Goal: Task Accomplishment & Management: Manage account settings

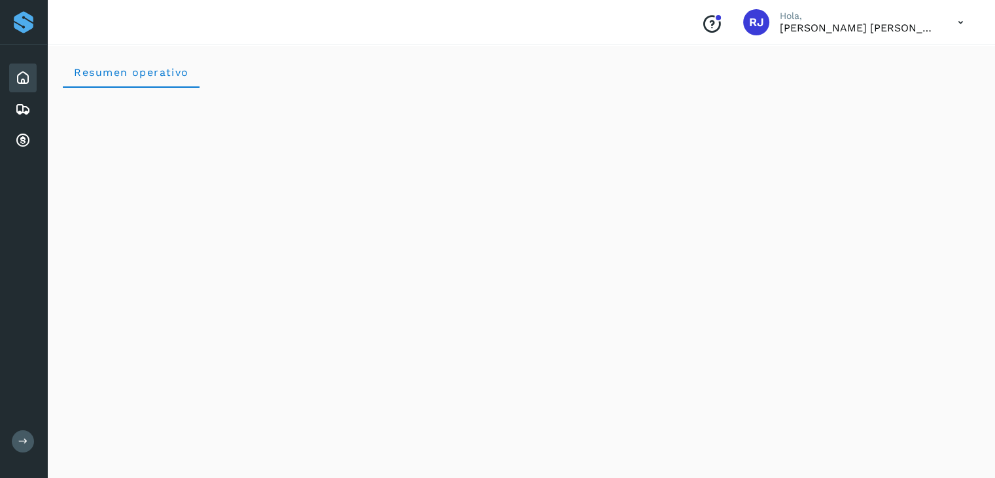
click at [26, 87] on div "Inicio" at bounding box center [22, 77] width 27 height 29
click at [16, 73] on icon at bounding box center [23, 78] width 16 height 16
click at [24, 108] on icon at bounding box center [23, 109] width 16 height 16
click at [30, 142] on icon at bounding box center [23, 141] width 16 height 16
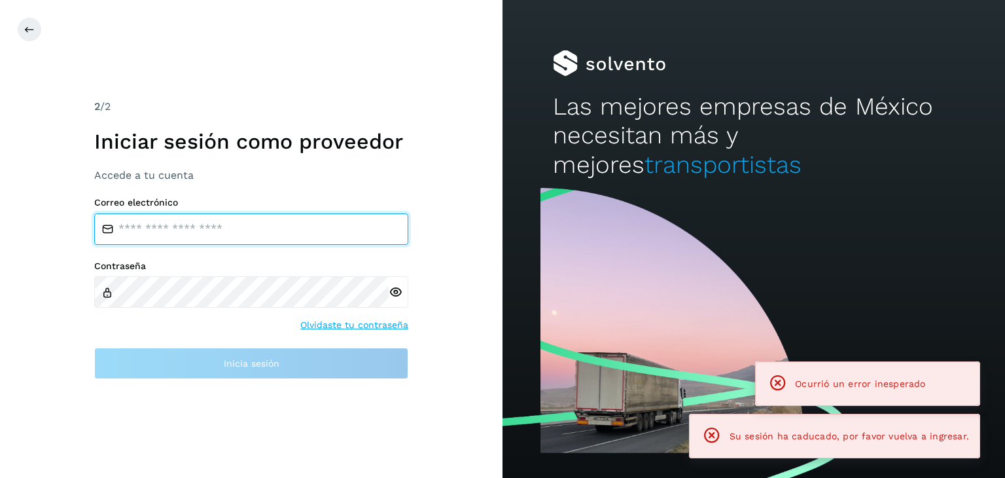
click at [184, 229] on input "email" at bounding box center [251, 228] width 314 height 31
type input "**********"
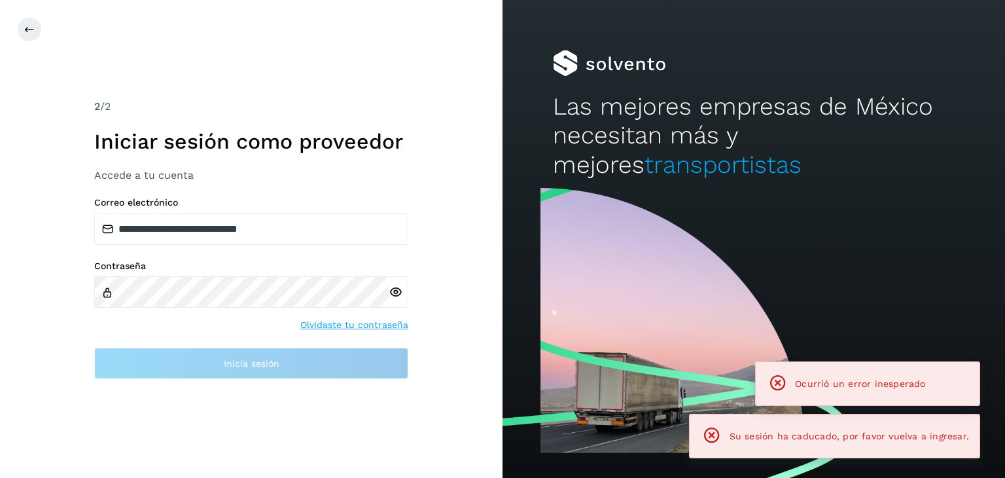
click at [225, 270] on label "Contraseña" at bounding box center [251, 265] width 314 height 11
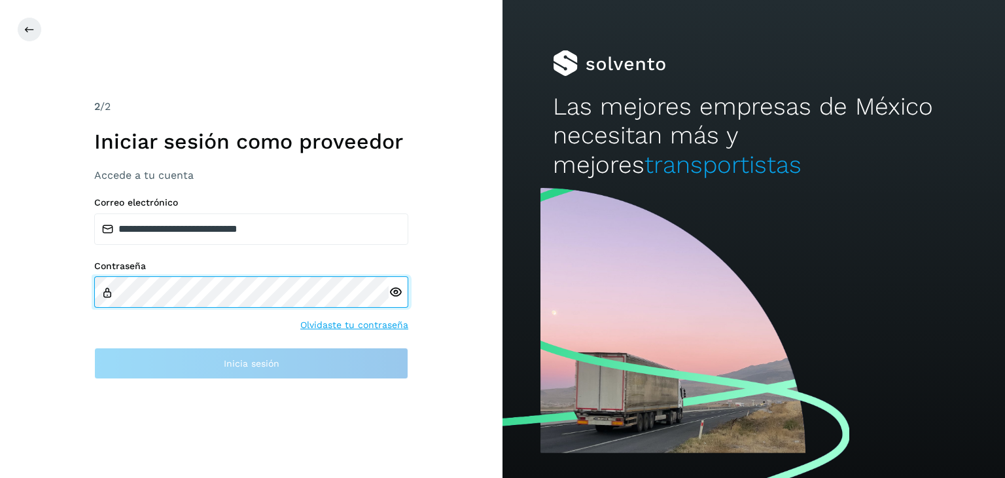
click at [194, 254] on div "**********" at bounding box center [251, 288] width 314 height 182
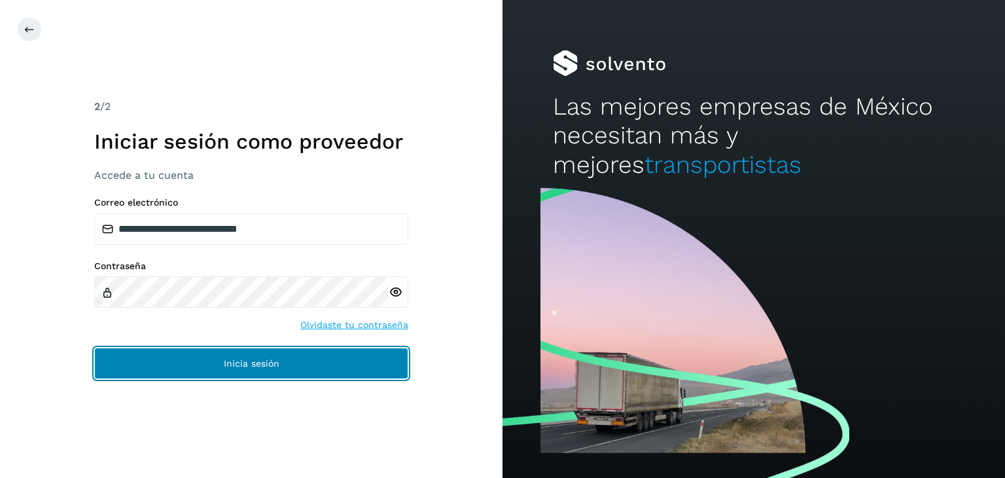
click at [186, 359] on button "Inicia sesión" at bounding box center [251, 362] width 314 height 31
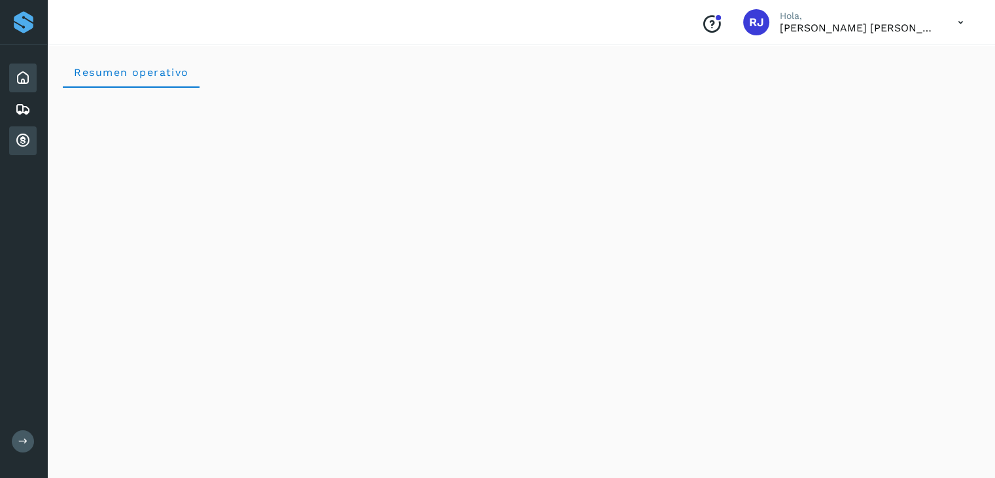
click at [23, 135] on icon at bounding box center [23, 141] width 16 height 16
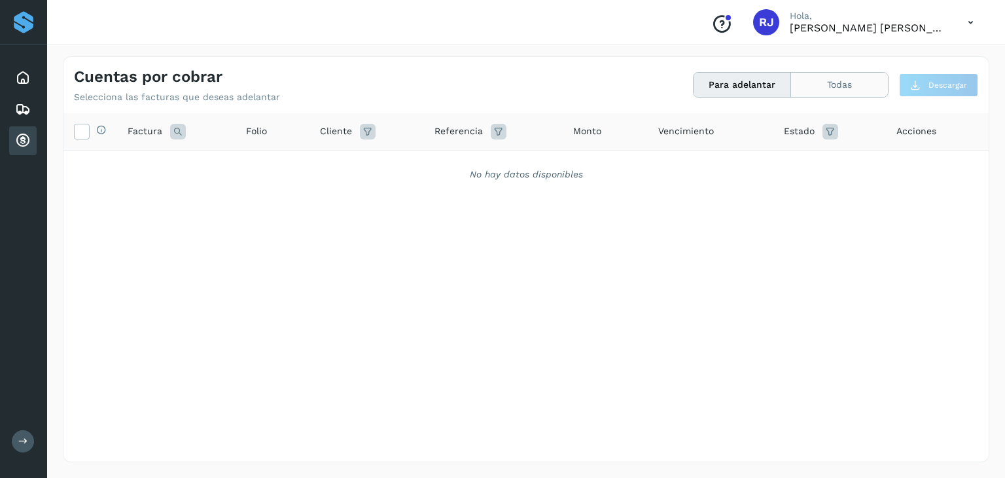
click at [835, 96] on button "Todas" at bounding box center [839, 85] width 97 height 24
